Goal: Navigation & Orientation: Find specific page/section

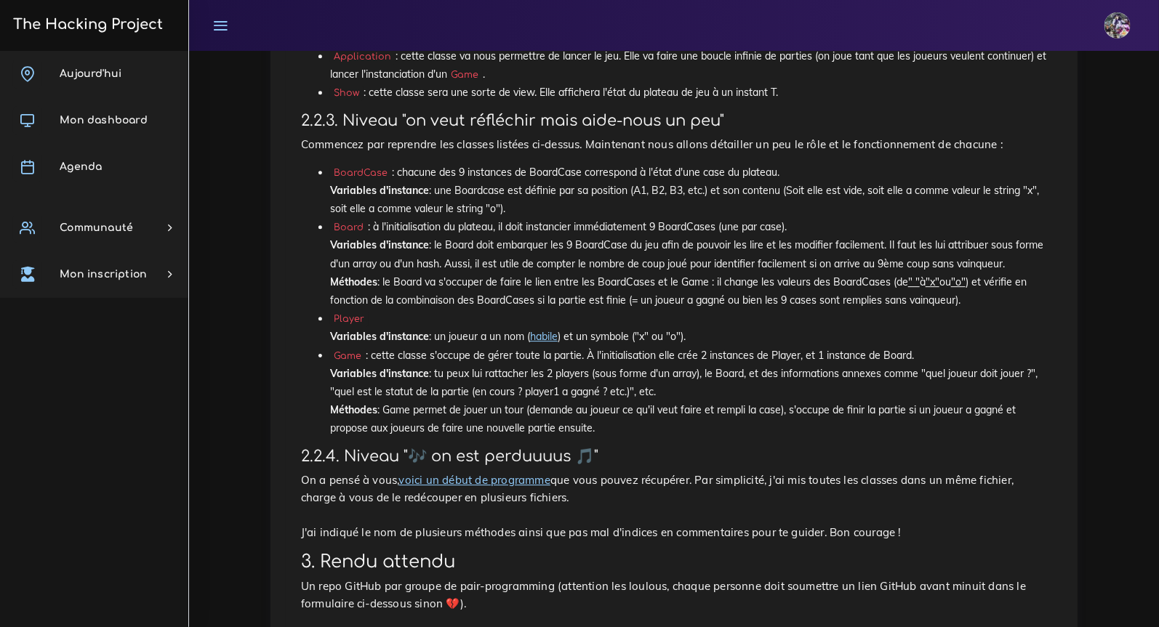
scroll to position [2197, 0]
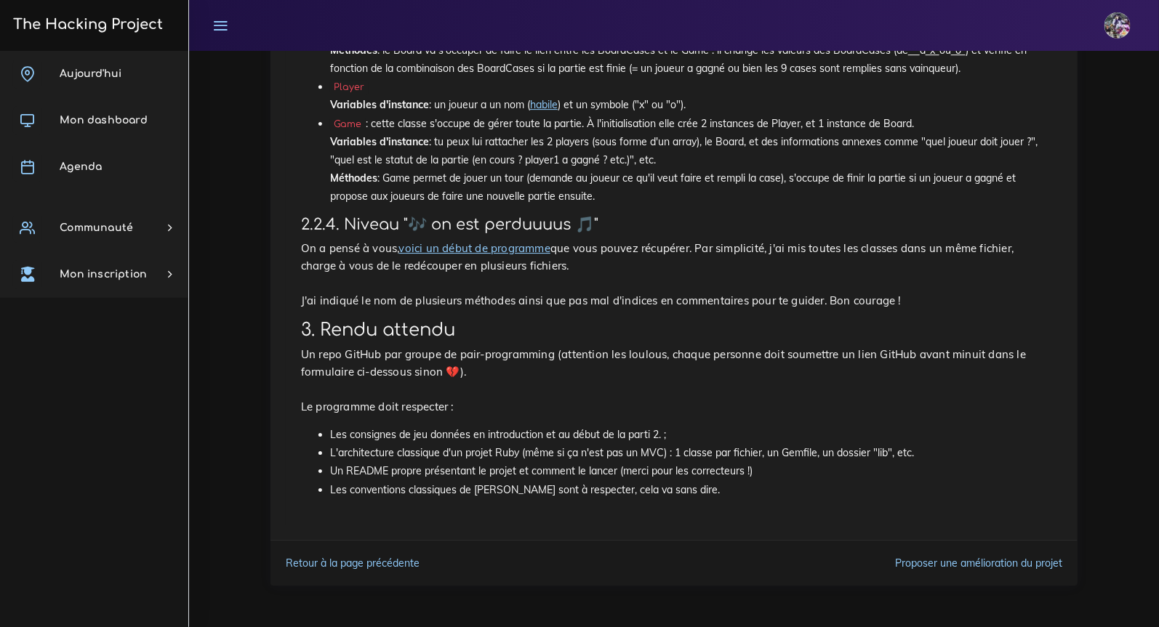
click at [473, 249] on link "voici un début de programme" at bounding box center [474, 248] width 151 height 14
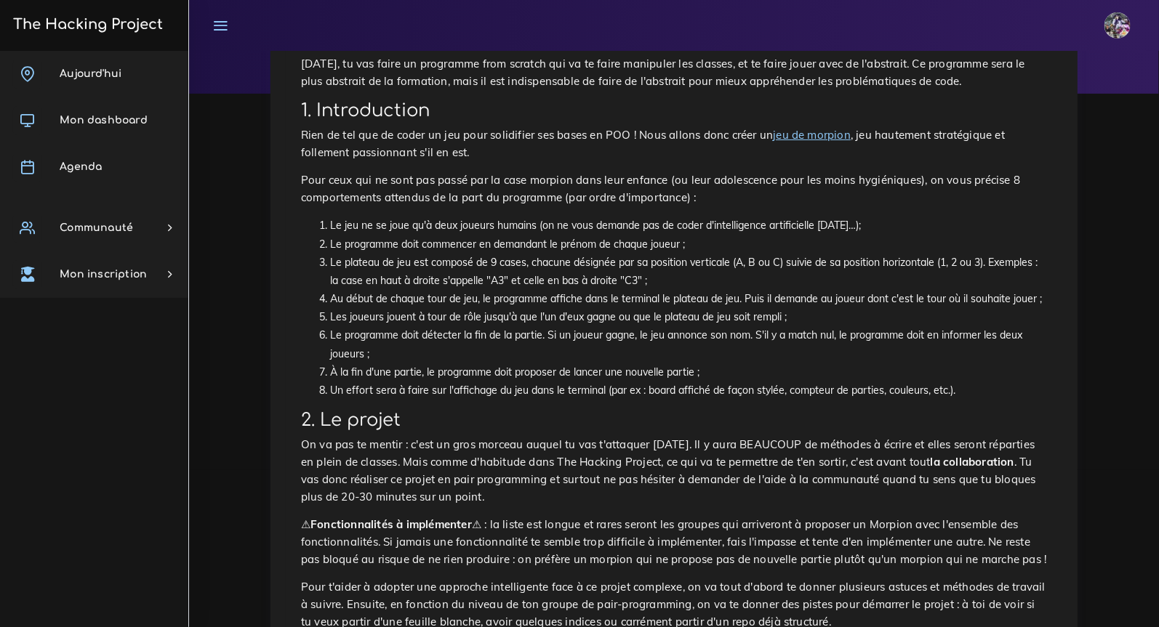
scroll to position [173, 0]
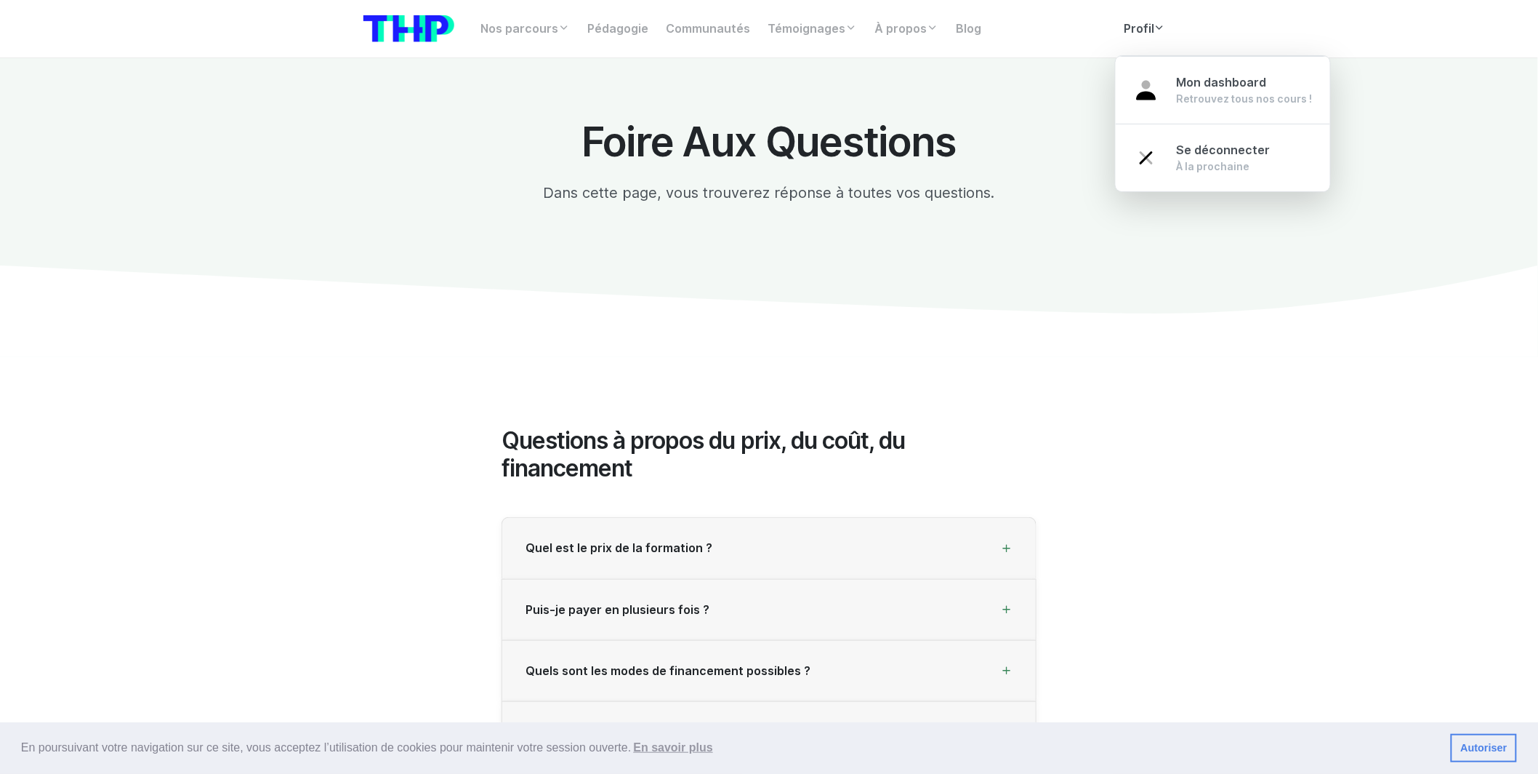
click at [1154, 39] on link "Profil" at bounding box center [1145, 29] width 60 height 29
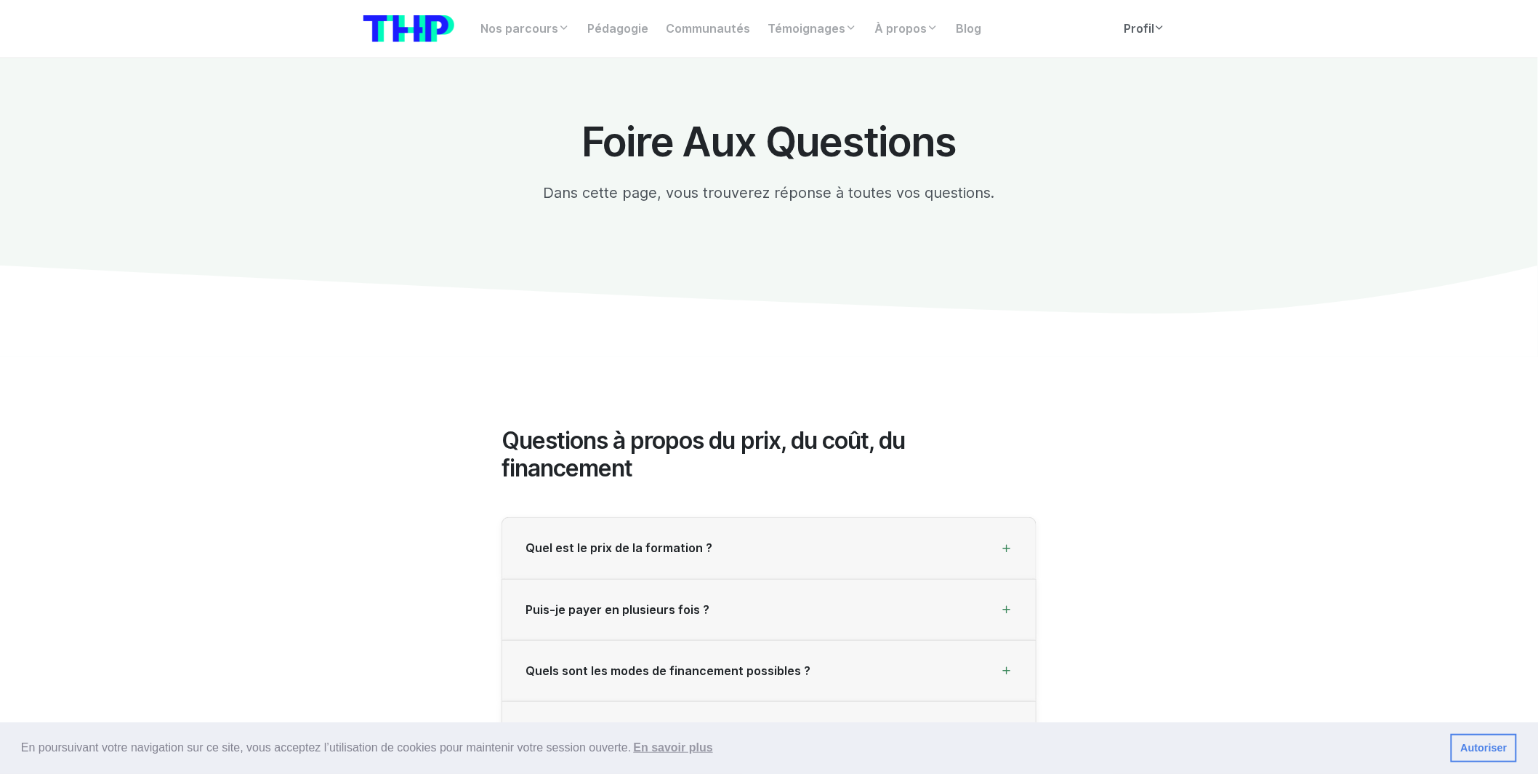
click at [1154, 37] on link "Profil" at bounding box center [1145, 29] width 60 height 29
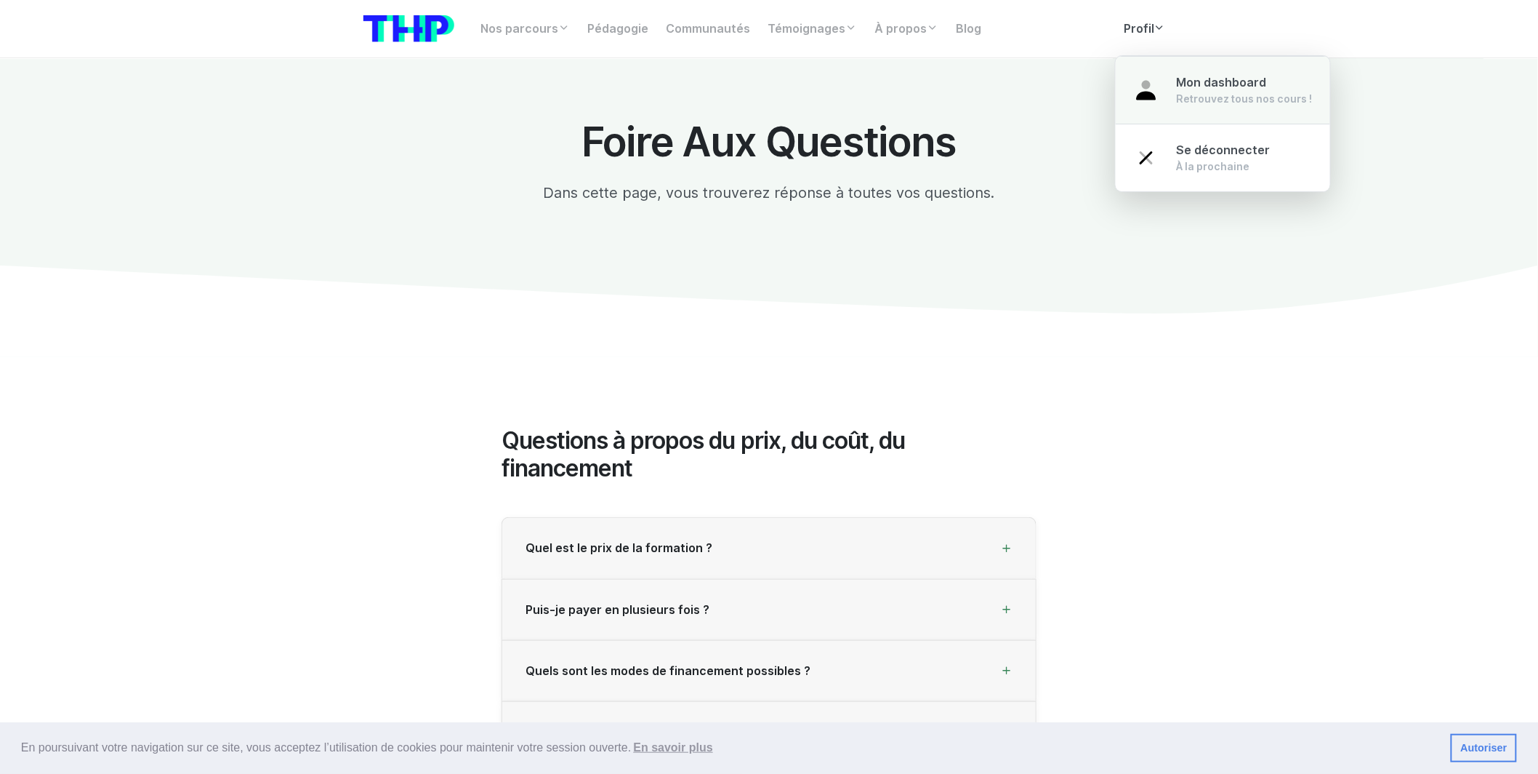
click at [1208, 100] on div "Retrouvez tous nos cours !" at bounding box center [1245, 99] width 136 height 15
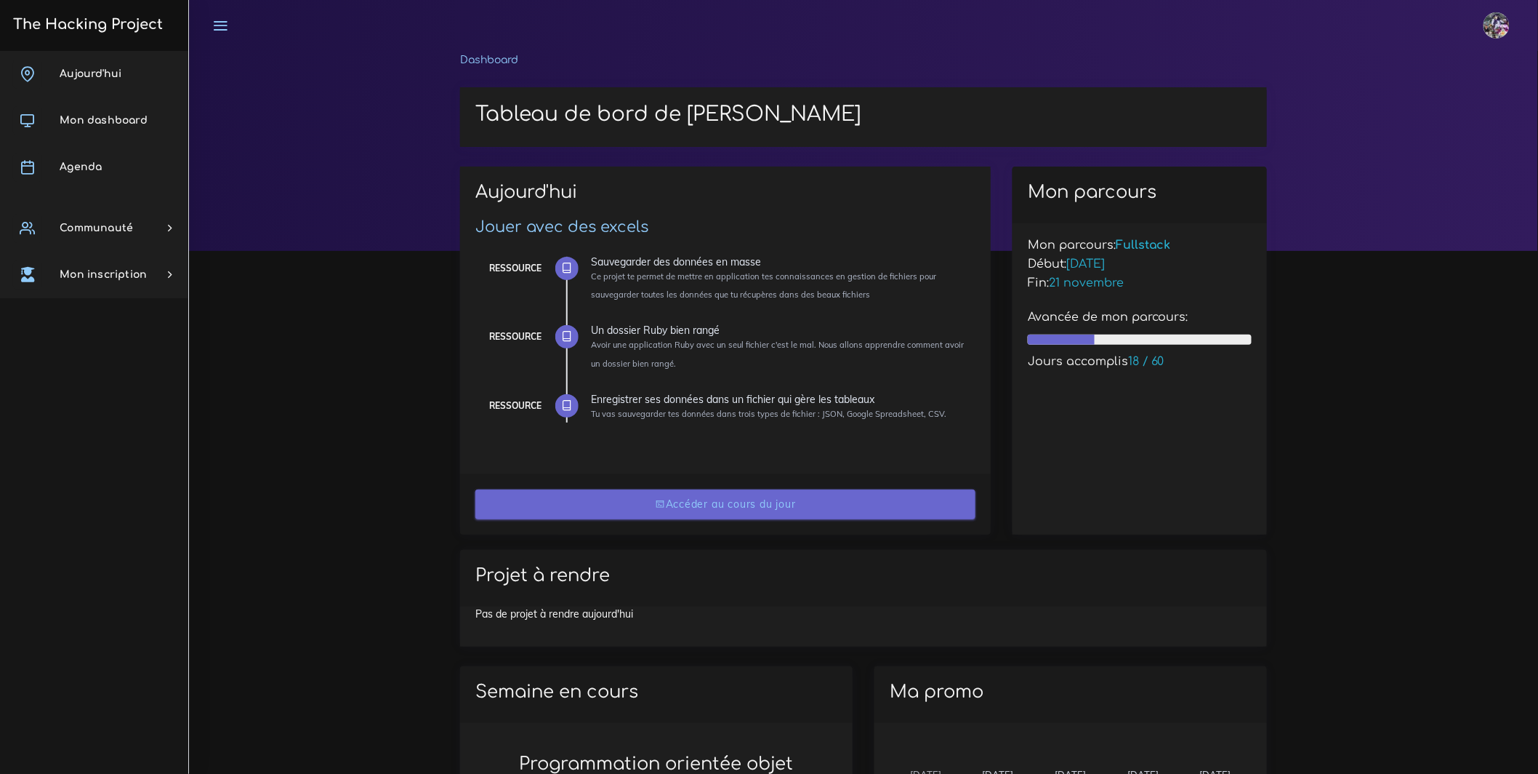
click at [710, 494] on link "Accéder au cours du jour" at bounding box center [725, 504] width 500 height 30
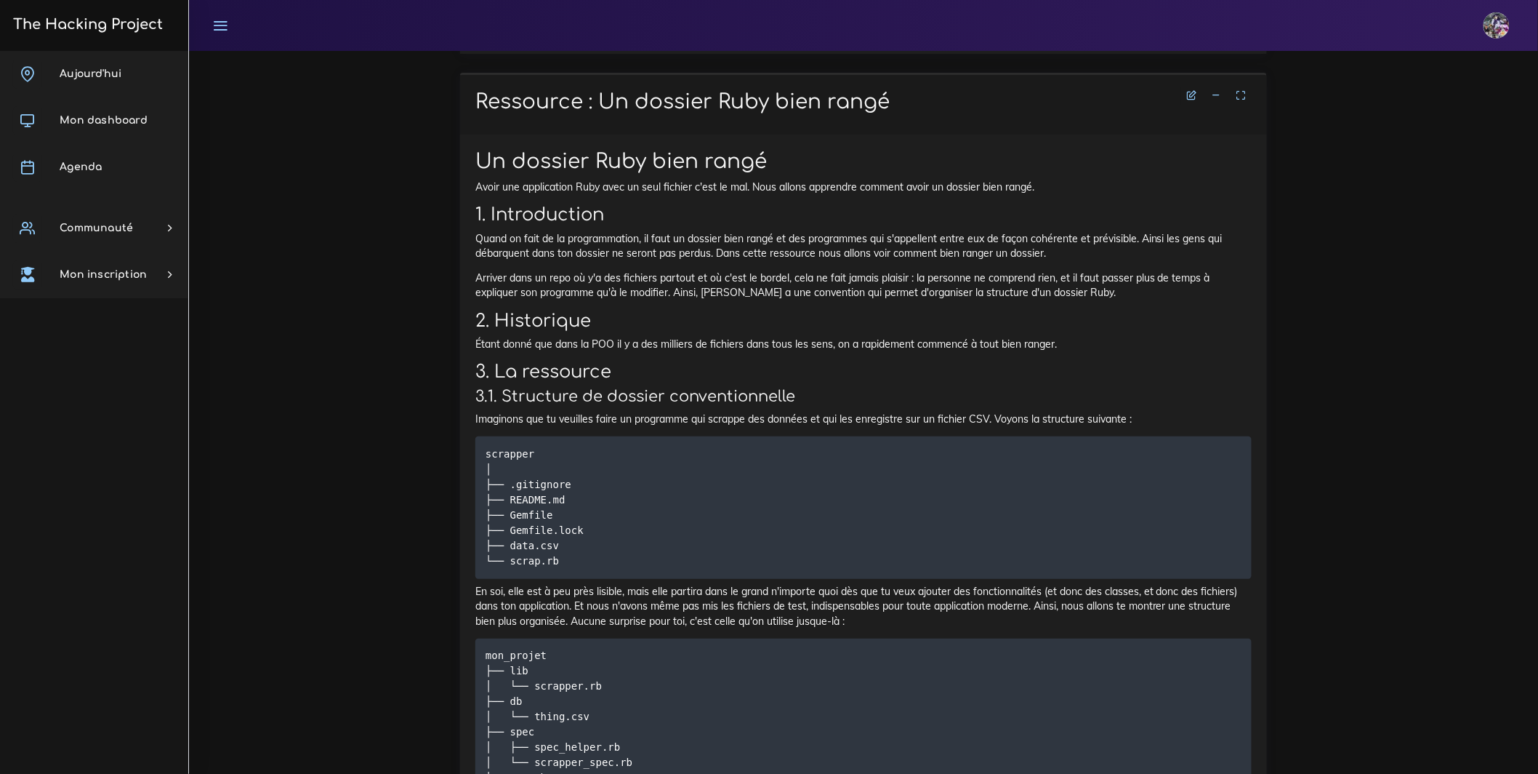
scroll to position [2440, 0]
